Goal: Find specific page/section: Find specific page/section

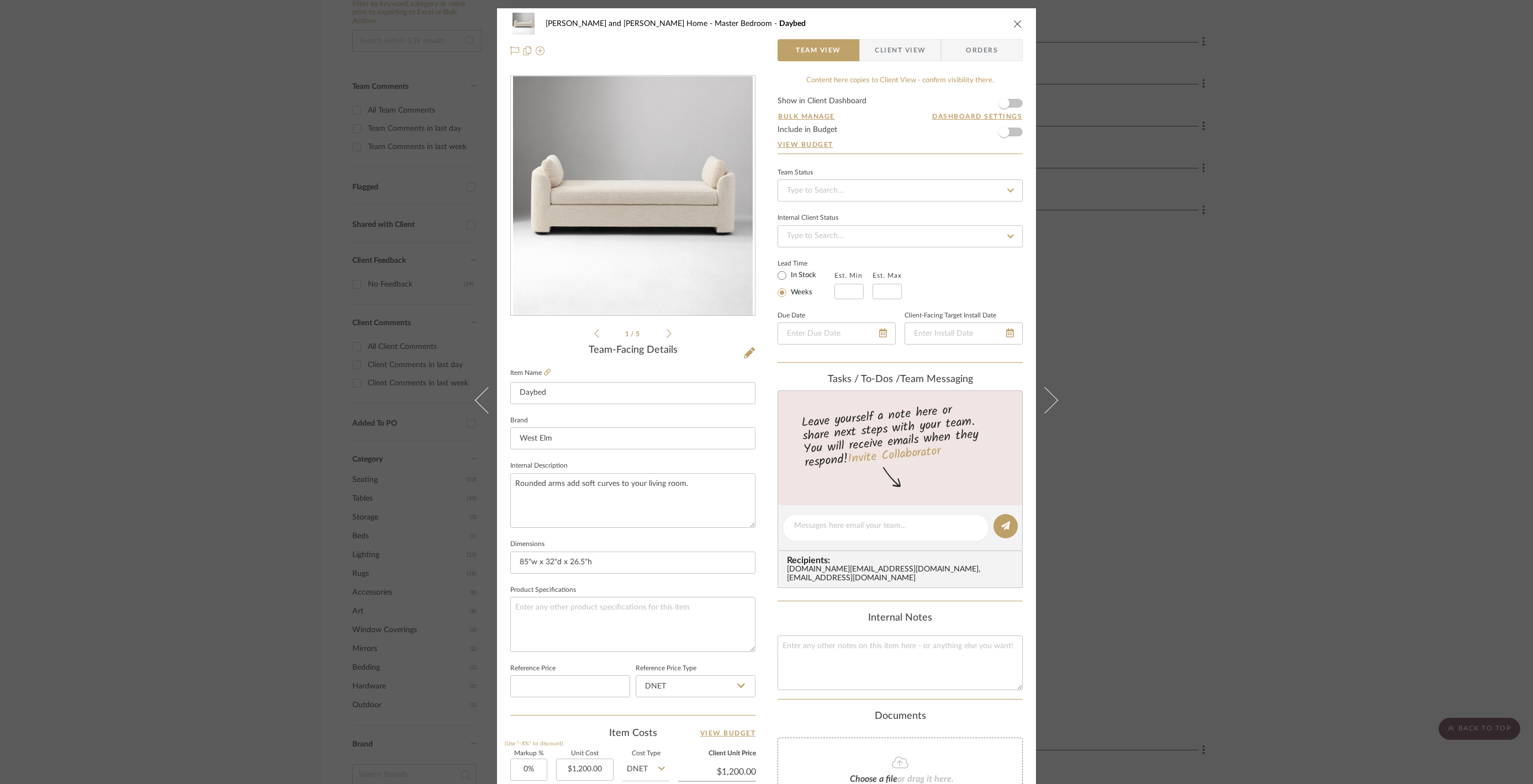
drag, startPoint x: 232, startPoint y: 191, endPoint x: 262, endPoint y: 177, distance: 33.1
click at [232, 191] on div "Sharika and Ashish Home Master Bedroom Daybed Team View Client View Orders 1 / …" at bounding box center [766, 392] width 1533 height 784
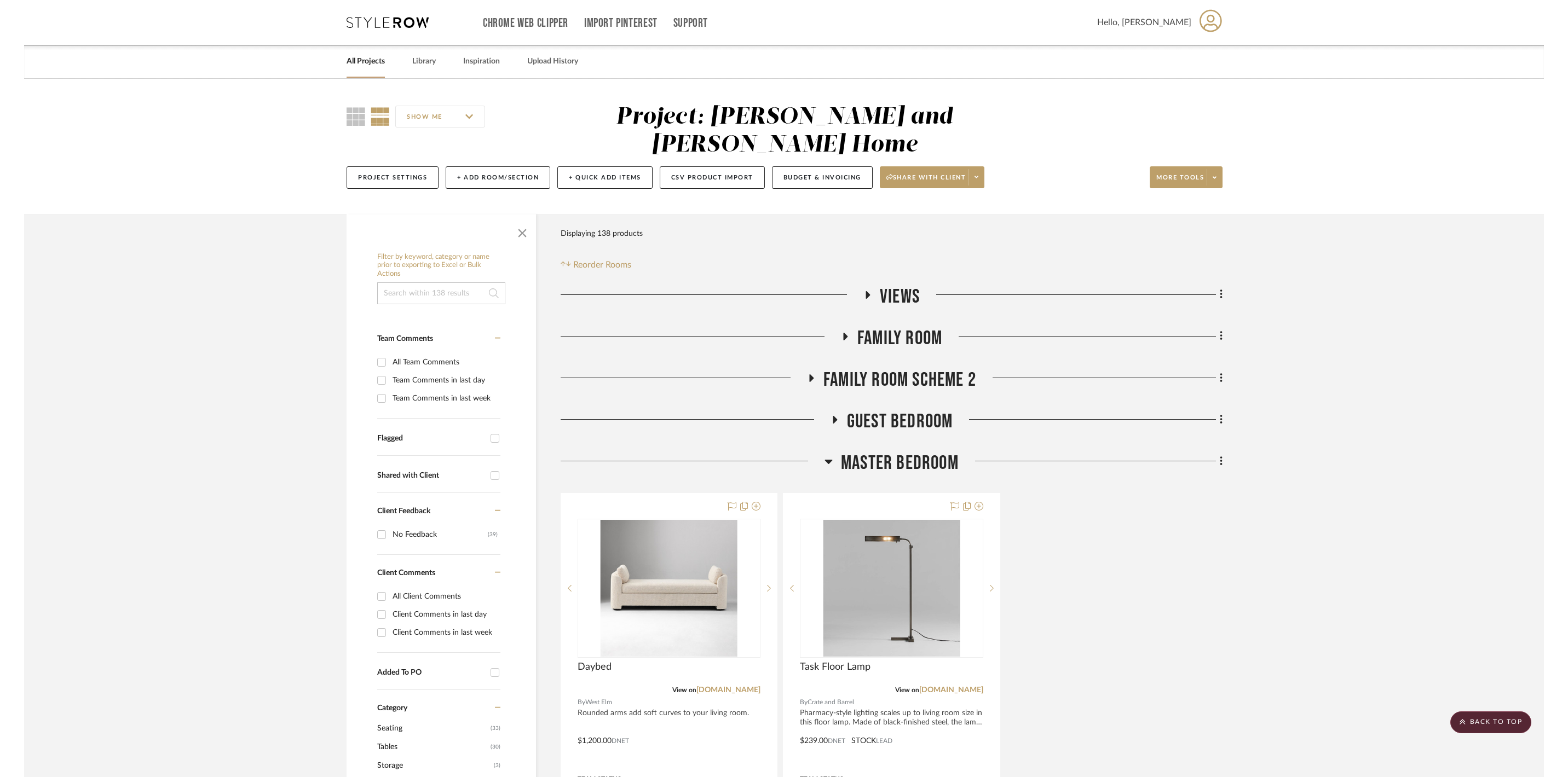
scroll to position [253, 0]
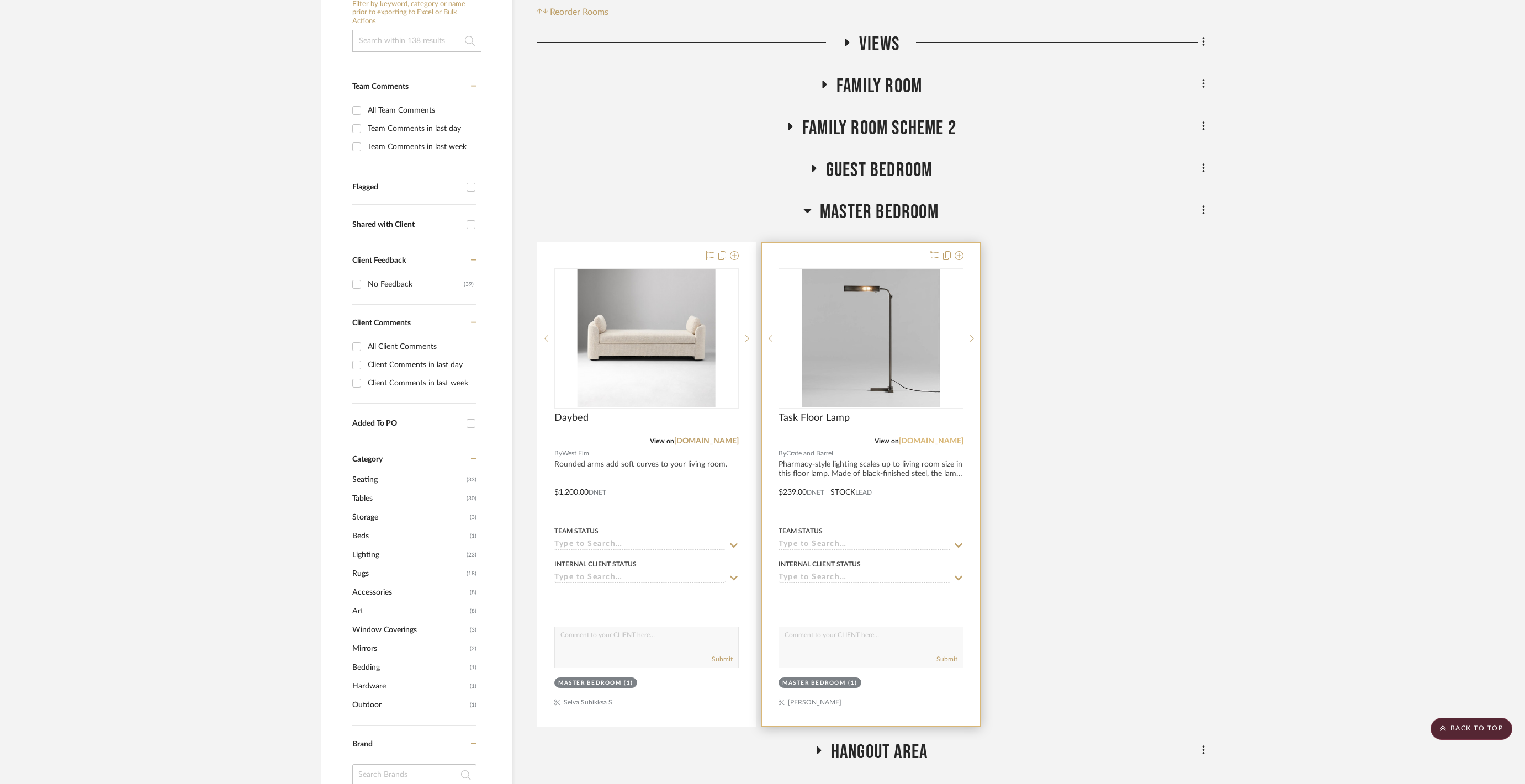
click at [815, 437] on link "crateandbarrel.com" at bounding box center [931, 441] width 64 height 8
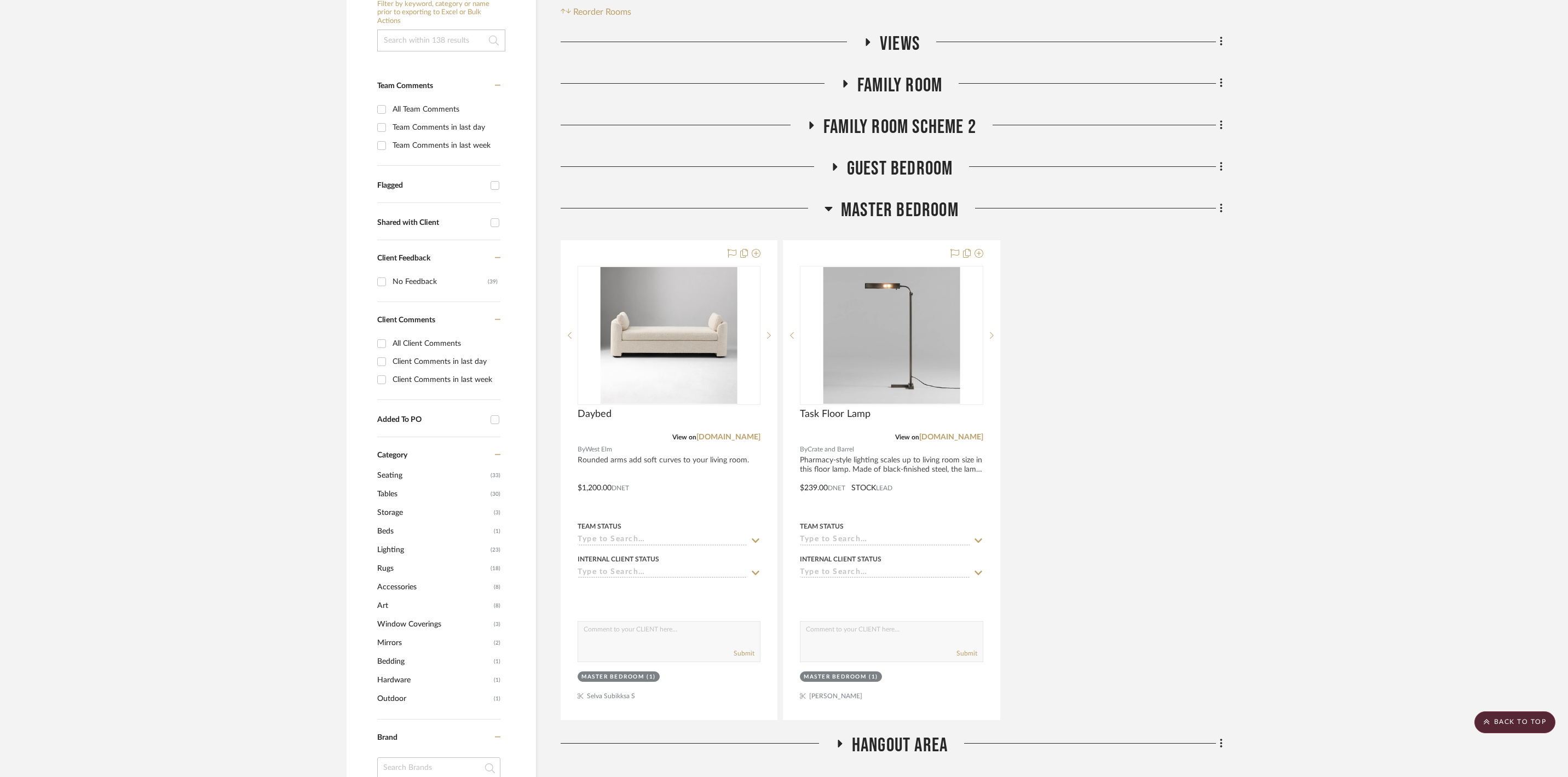
click at [808, 202] on icon at bounding box center [828, 209] width 8 height 13
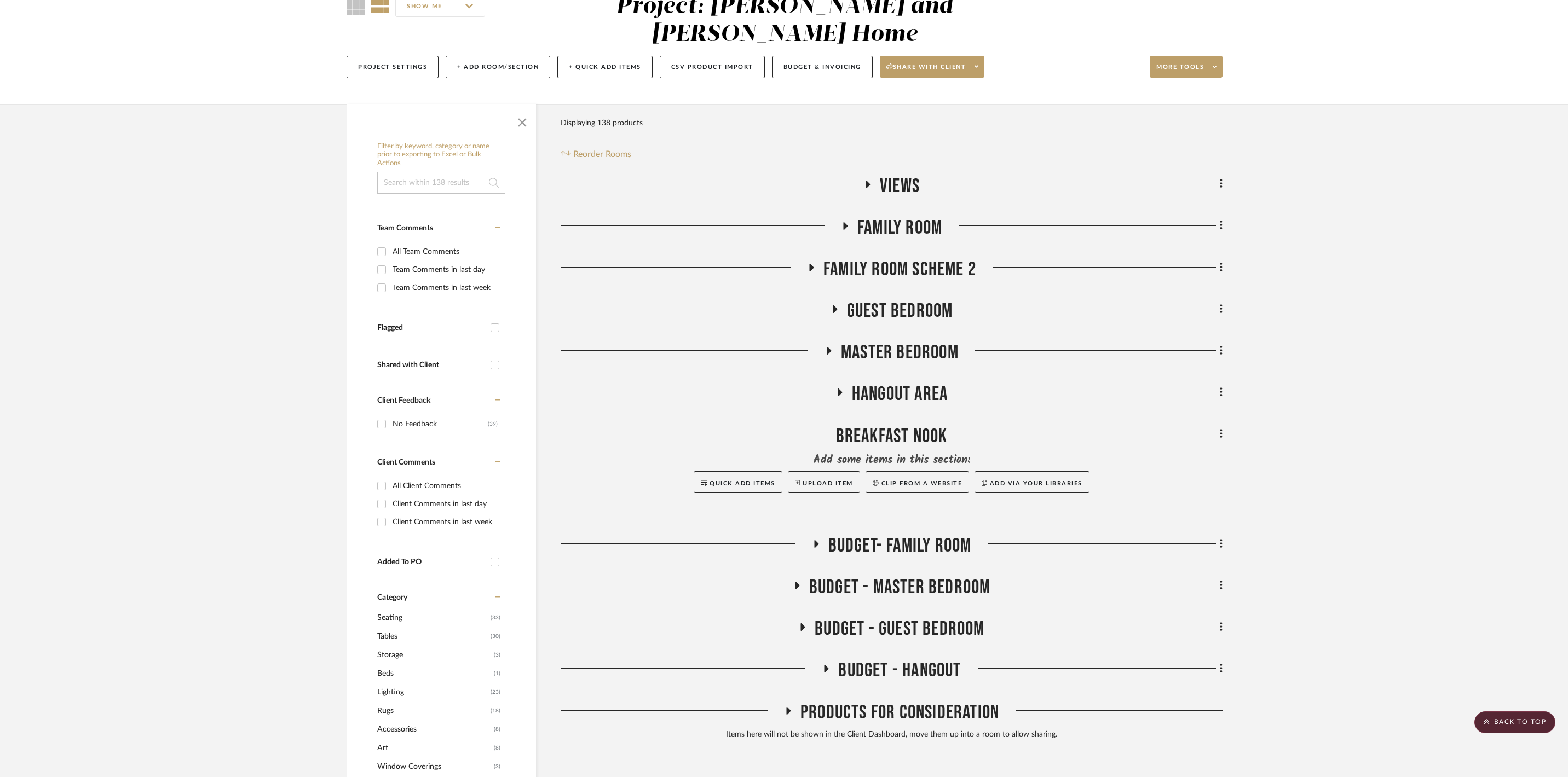
scroll to position [104, 0]
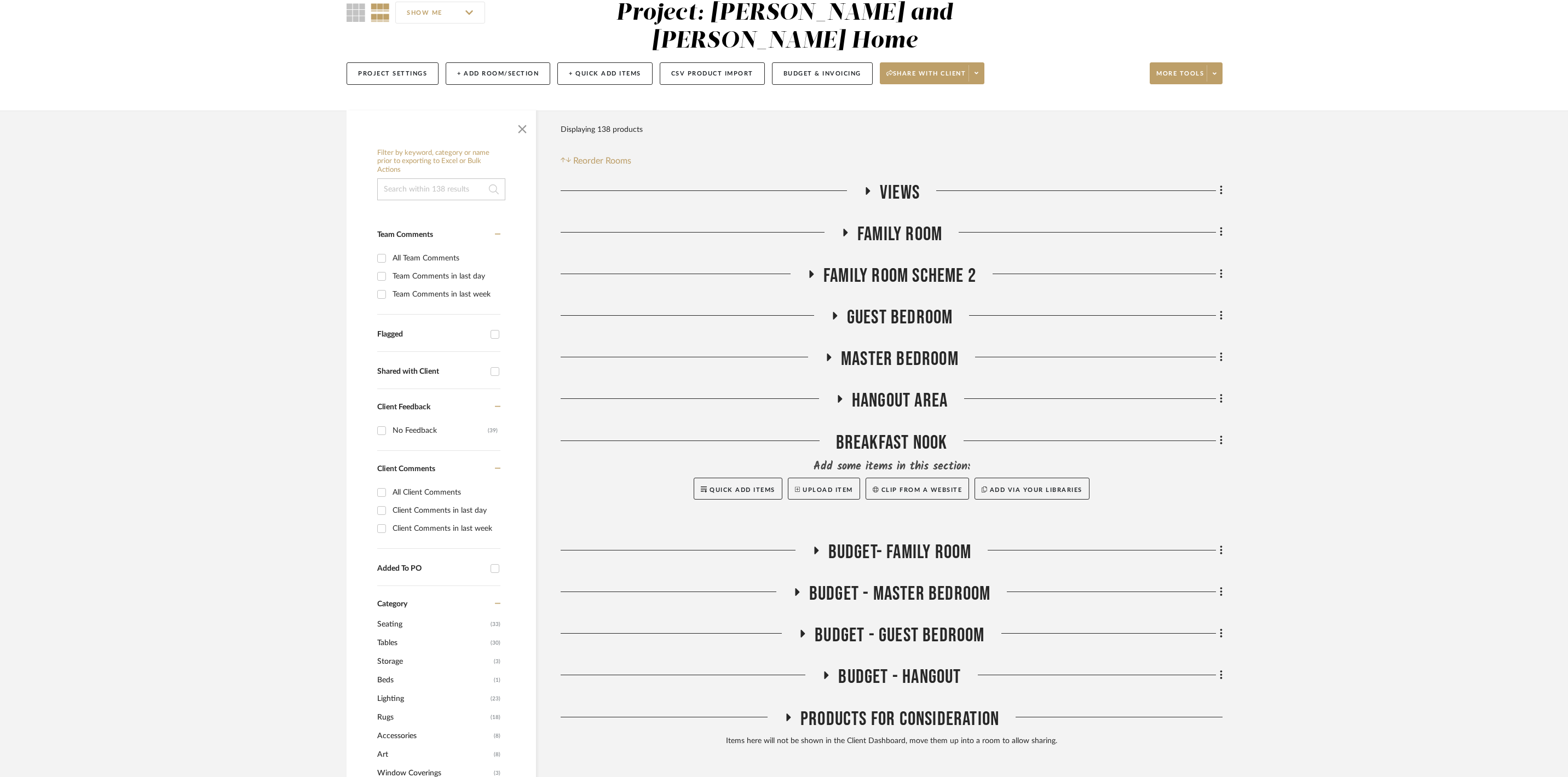
click at [808, 232] on fa-icon at bounding box center [845, 236] width 8 height 16
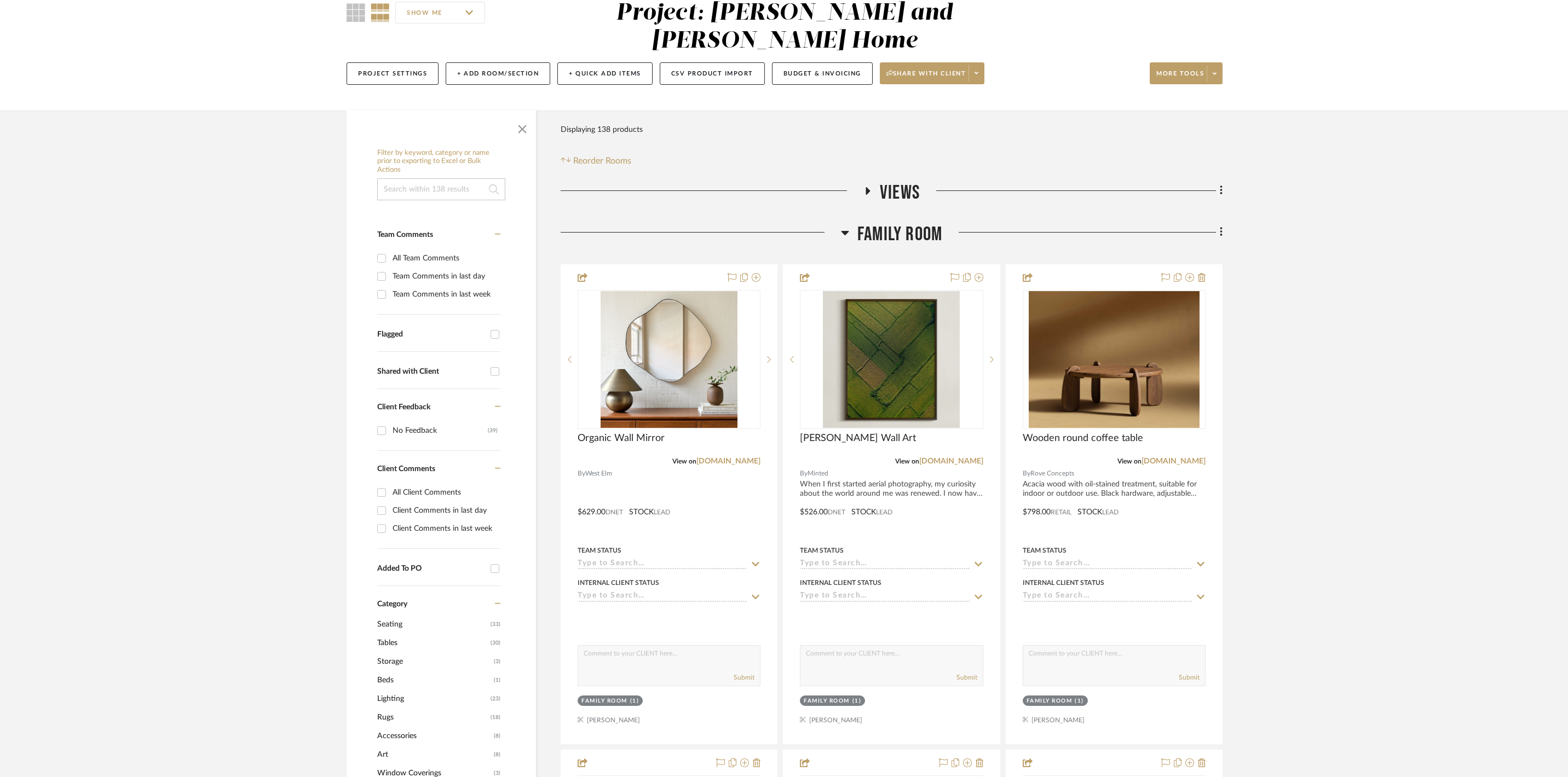
click at [808, 229] on fa-icon at bounding box center [845, 236] width 8 height 16
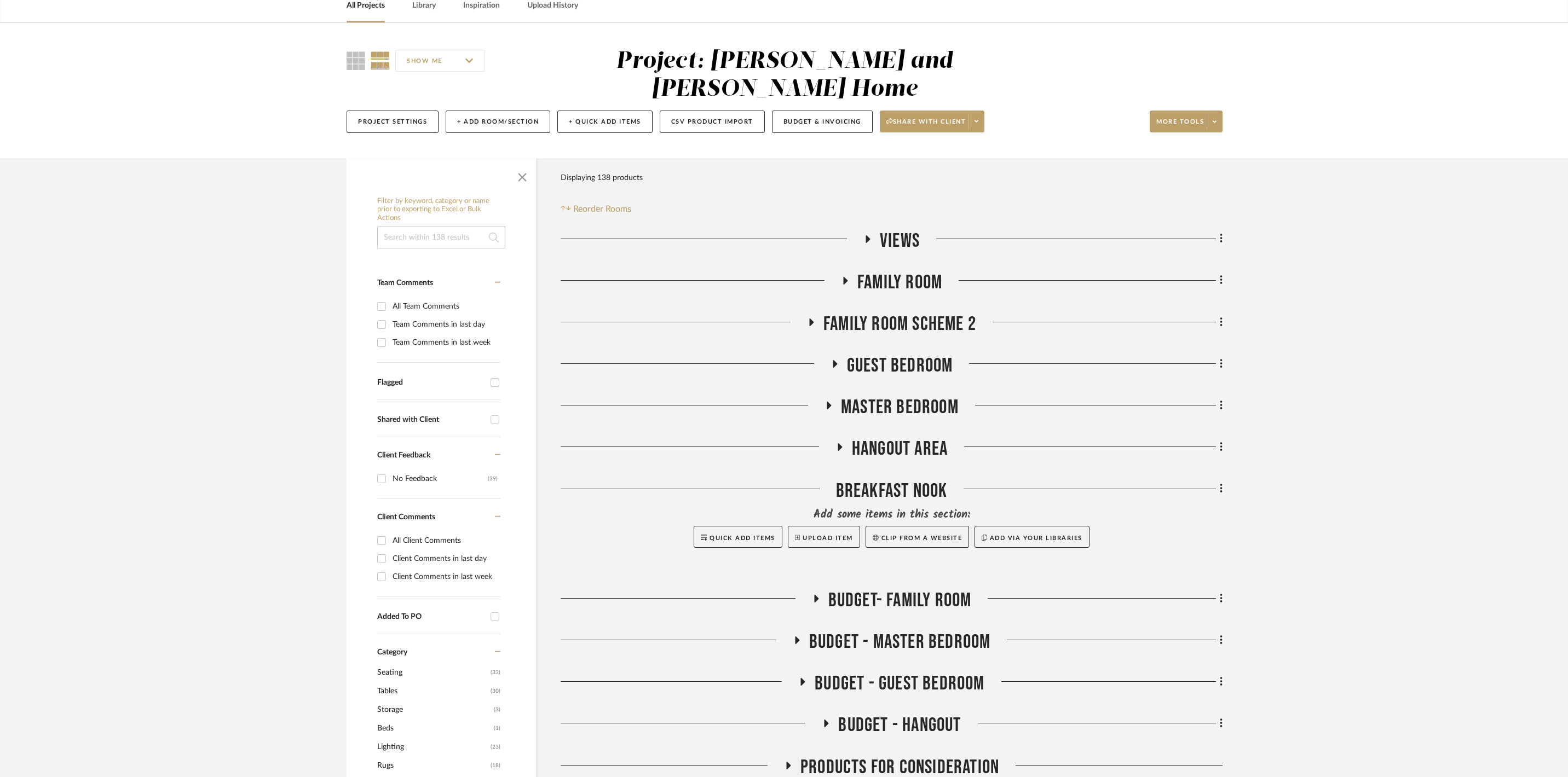
scroll to position [79, 0]
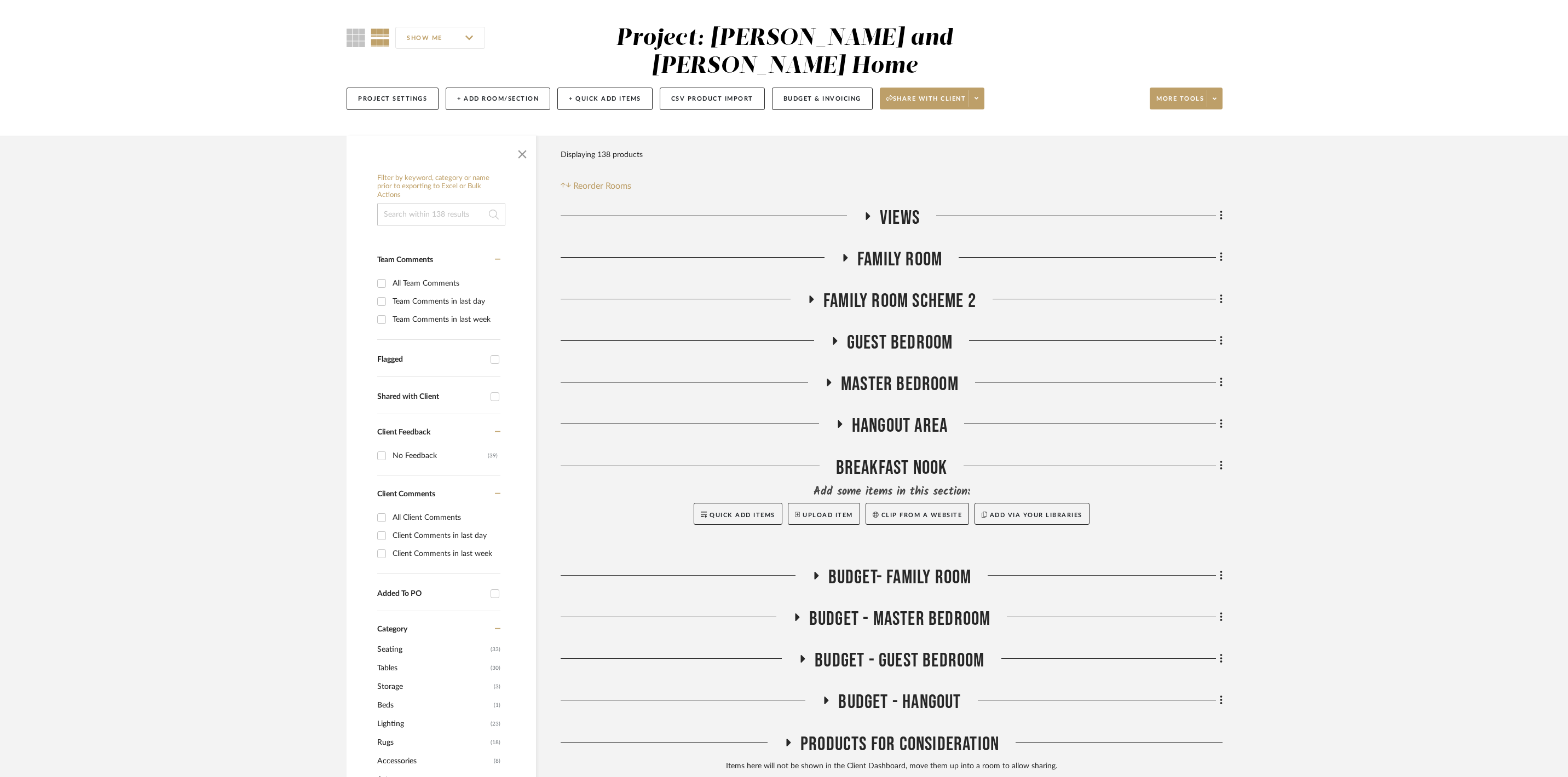
click at [845, 254] on icon at bounding box center [845, 257] width 4 height 8
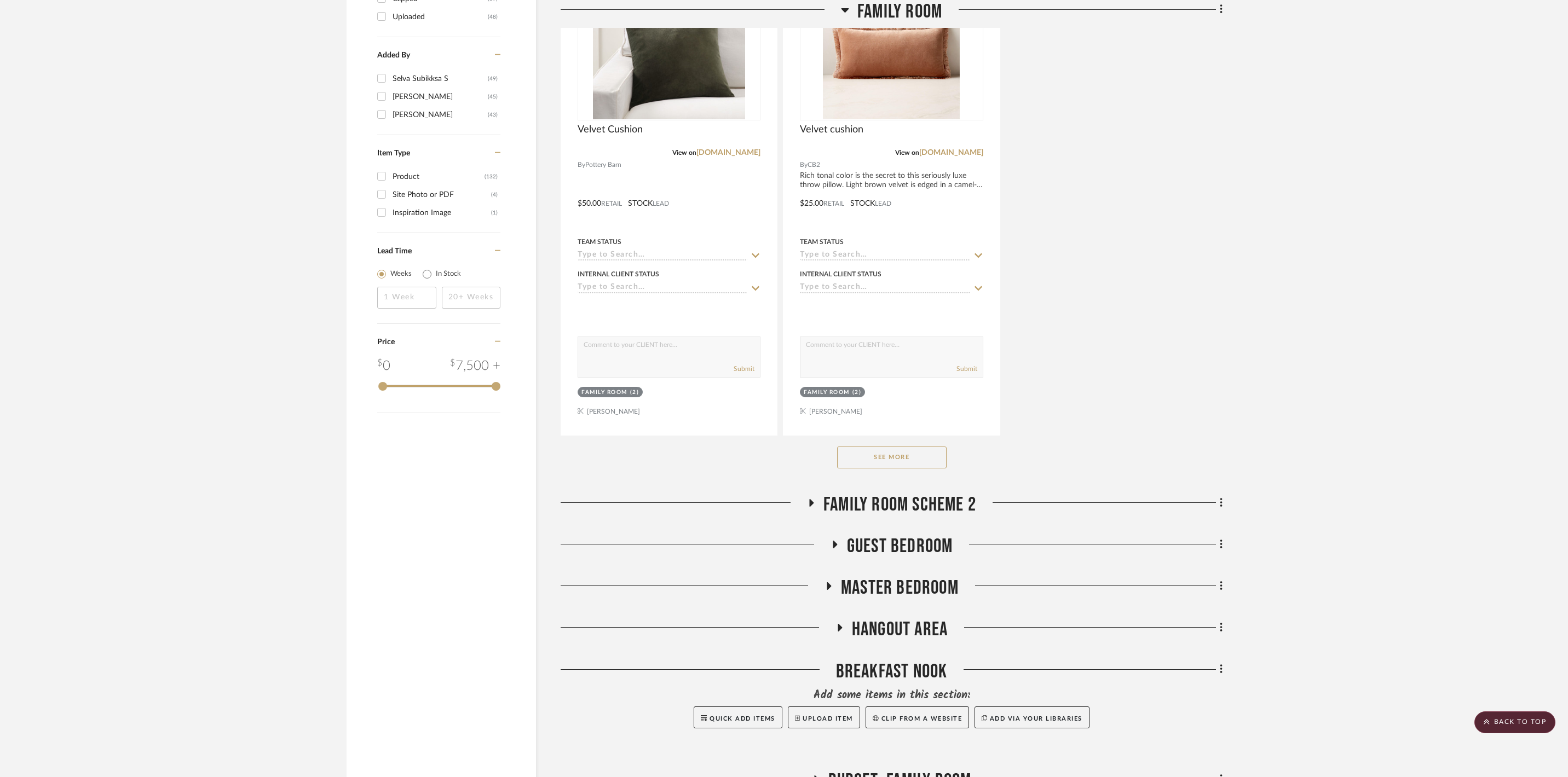
scroll to position [1409, 0]
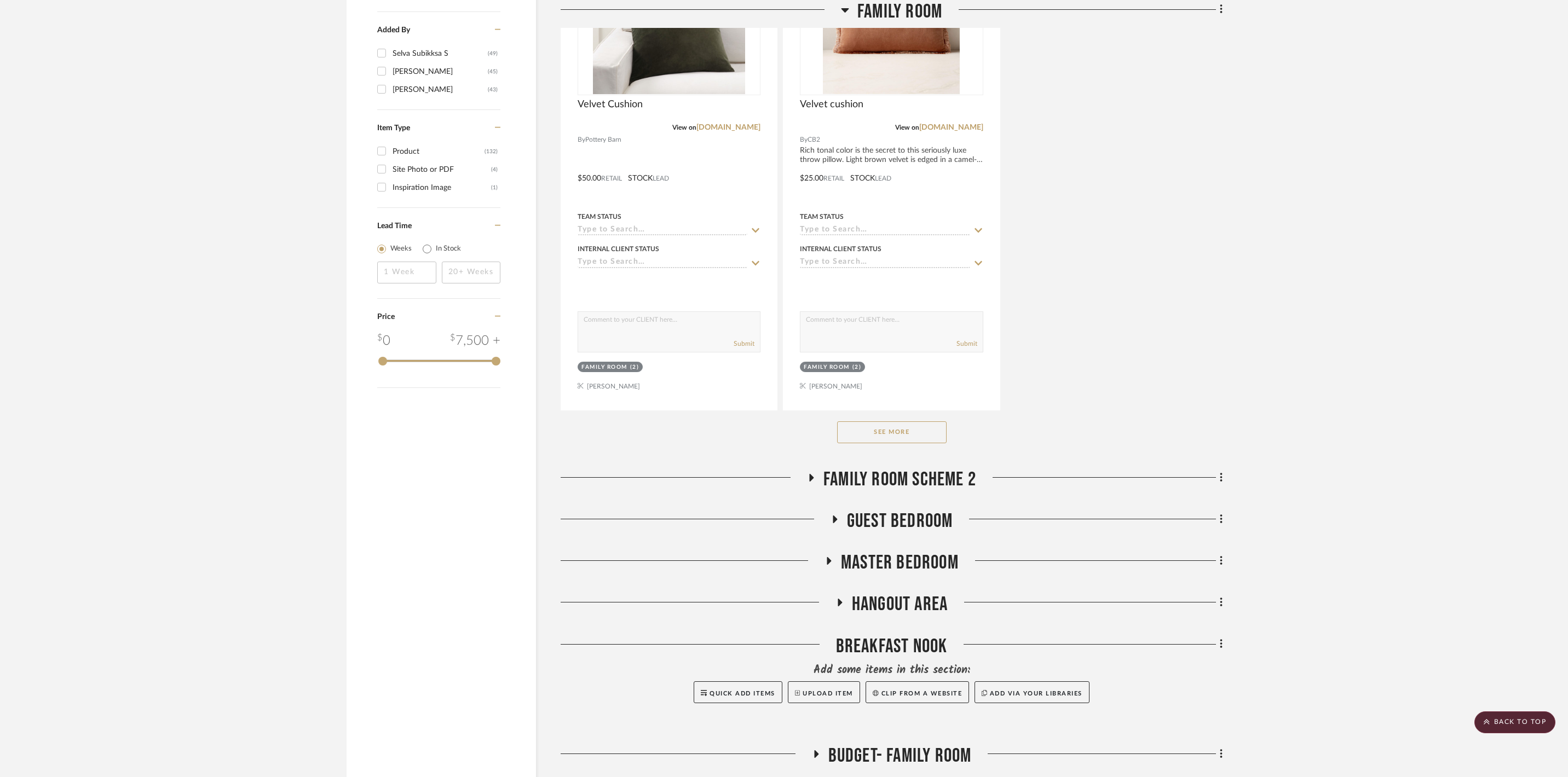
click at [859, 444] on button "See More" at bounding box center [892, 433] width 110 height 22
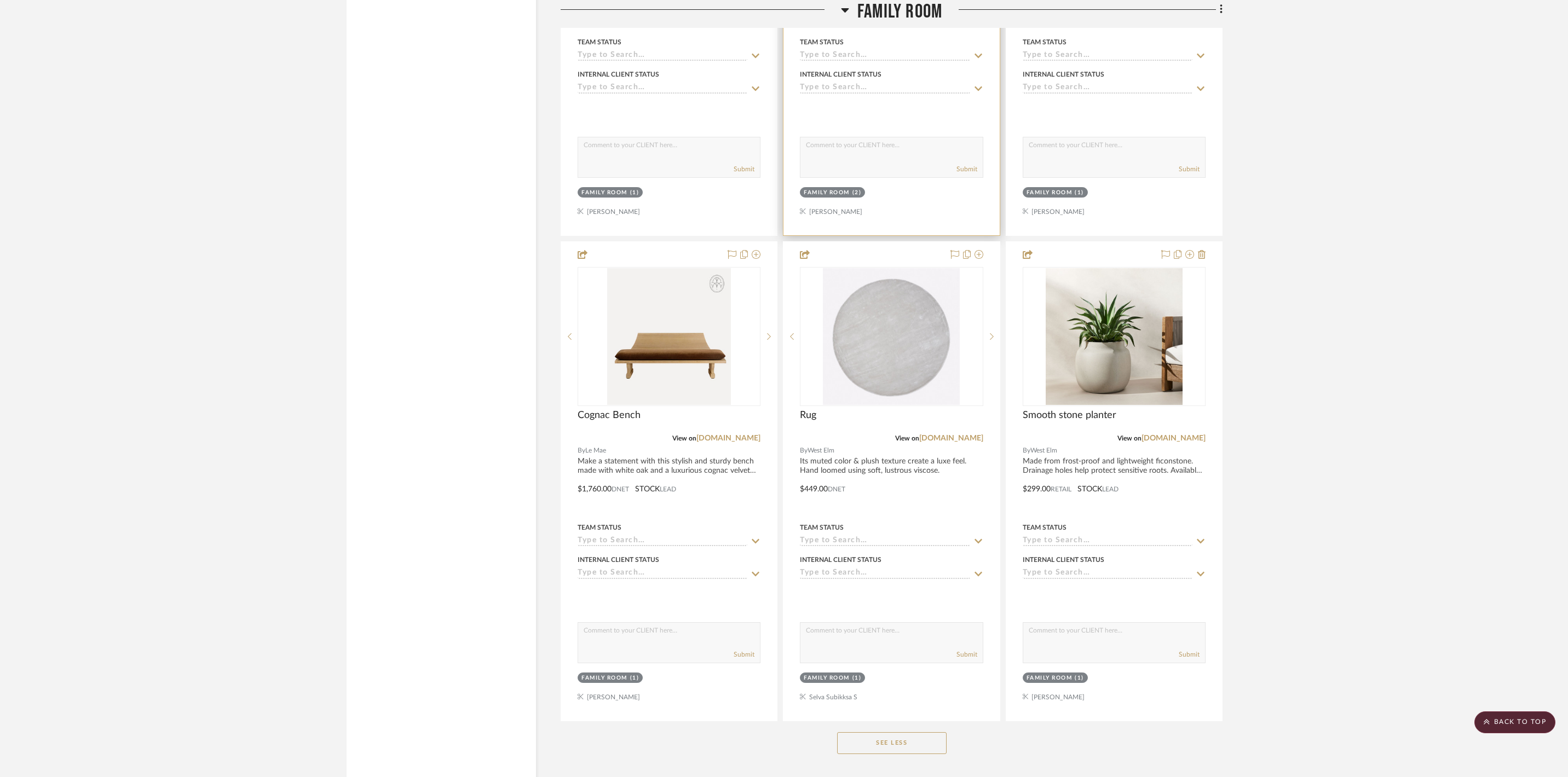
scroll to position [3069, 0]
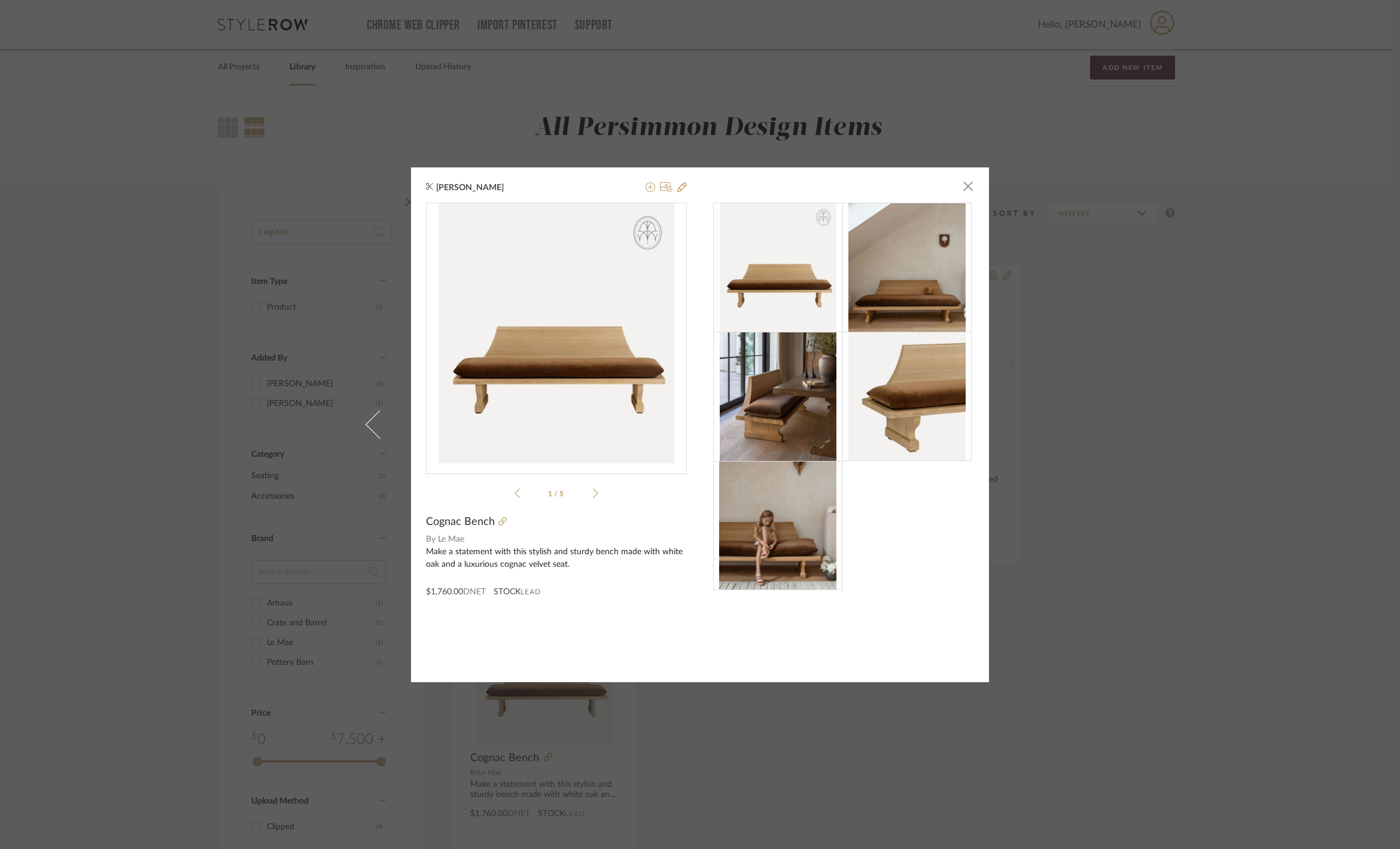
click at [900, 84] on div "[PERSON_NAME] × 1 / 5 Cognac Bench By Le Mae Make a statement with this stylish…" at bounding box center [700, 424] width 1400 height 849
